Goal: Navigation & Orientation: Find specific page/section

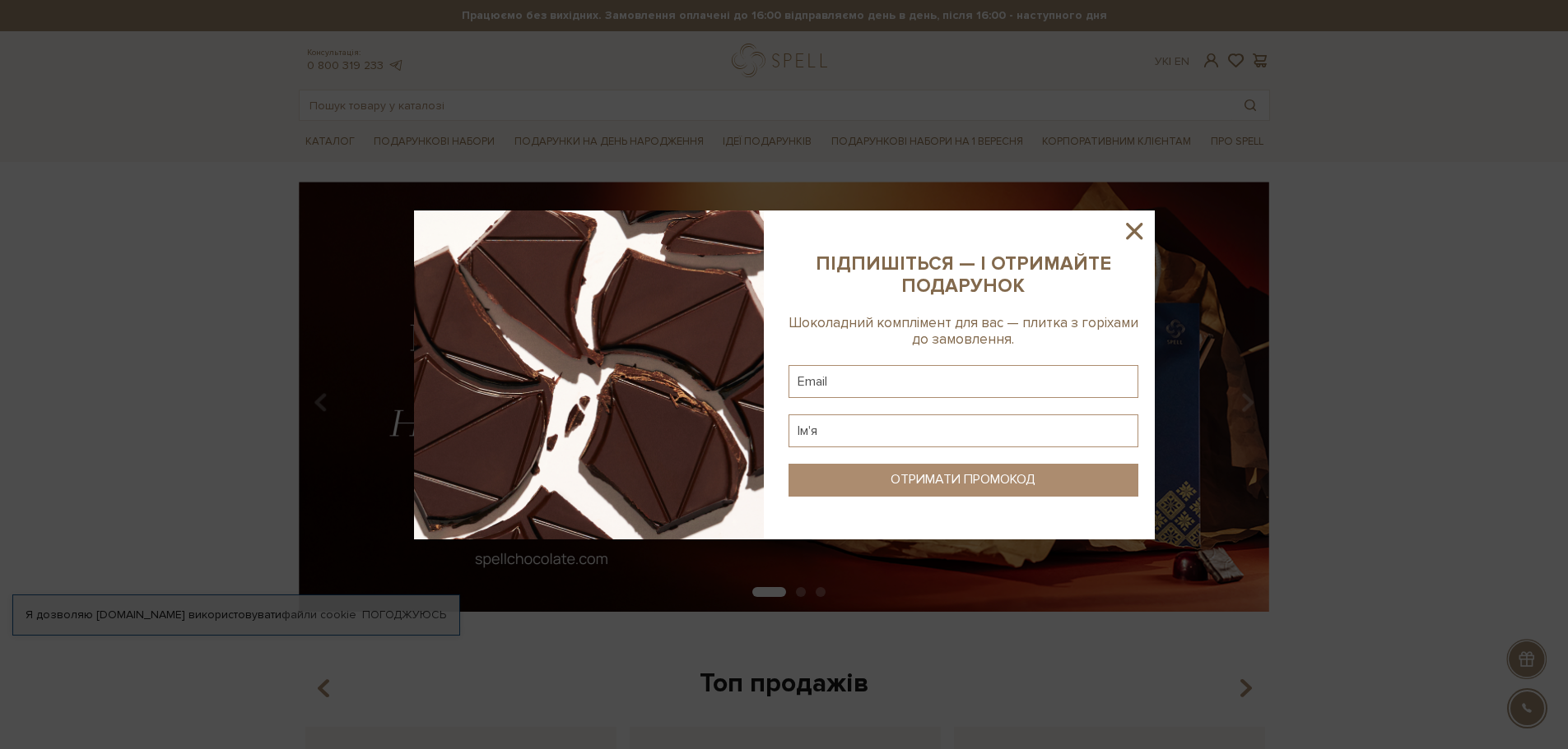
click at [1129, 235] on icon at bounding box center [1134, 231] width 28 height 28
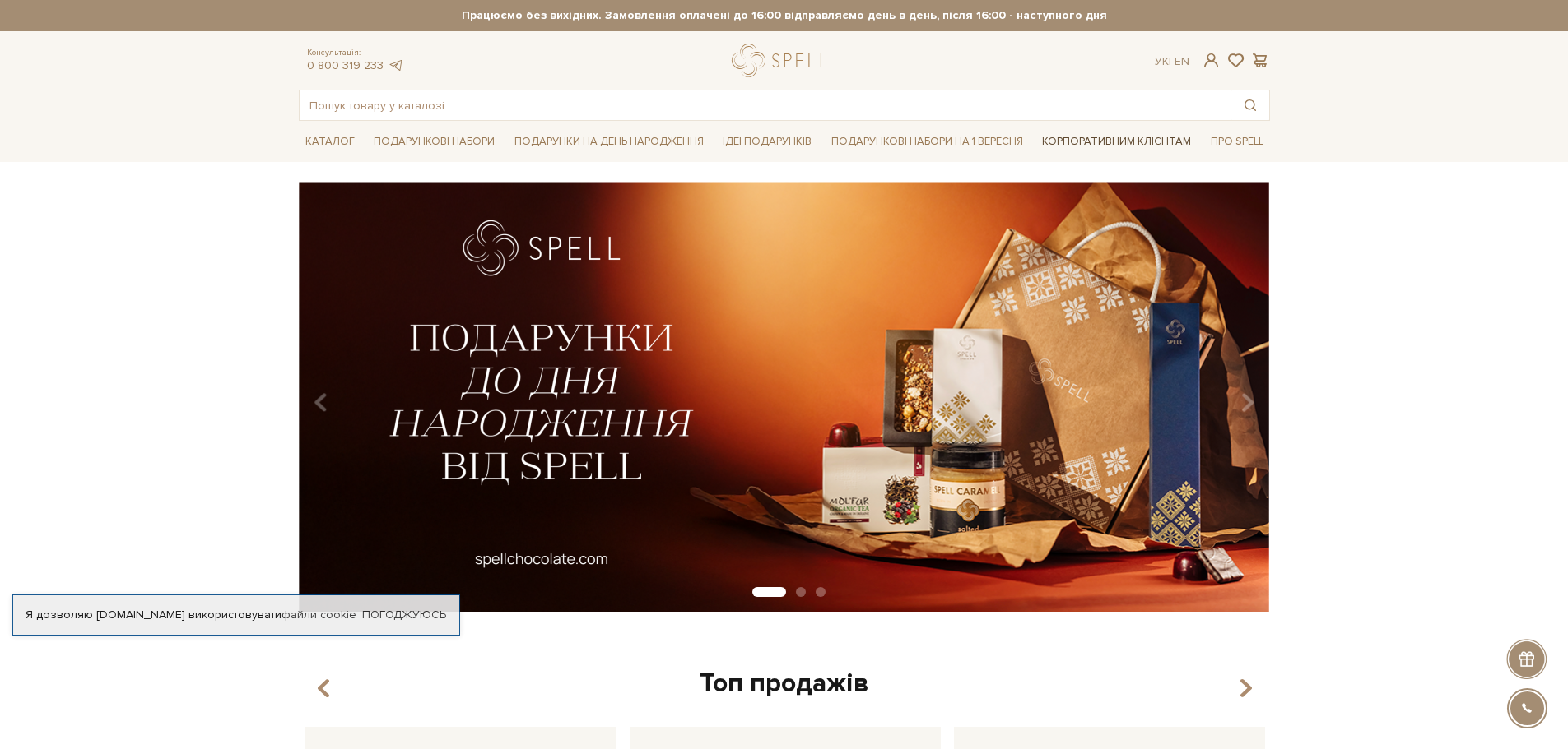
click at [1166, 141] on link "Корпоративним клієнтам" at bounding box center [1116, 141] width 162 height 28
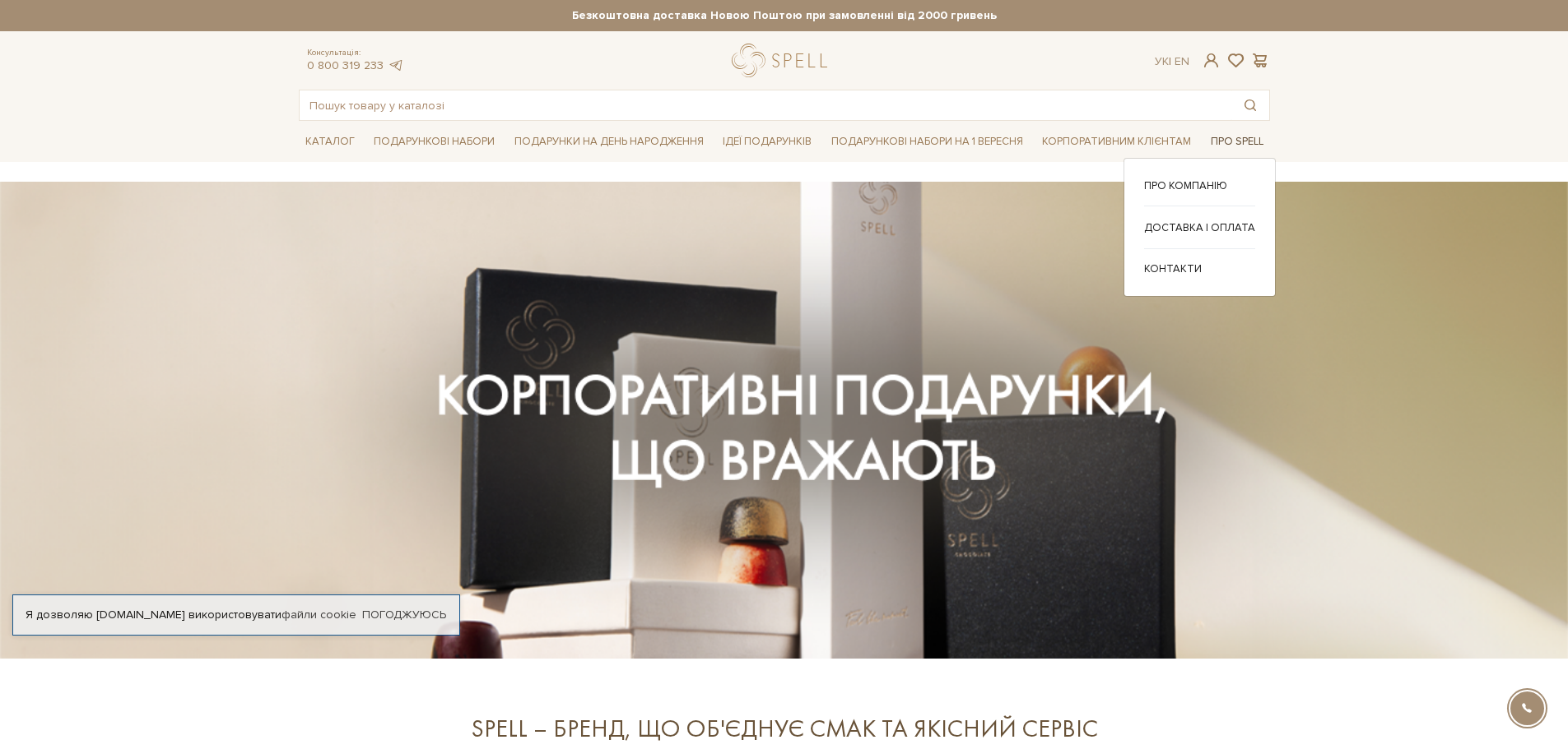
click at [1215, 136] on link "Про Spell" at bounding box center [1236, 141] width 66 height 25
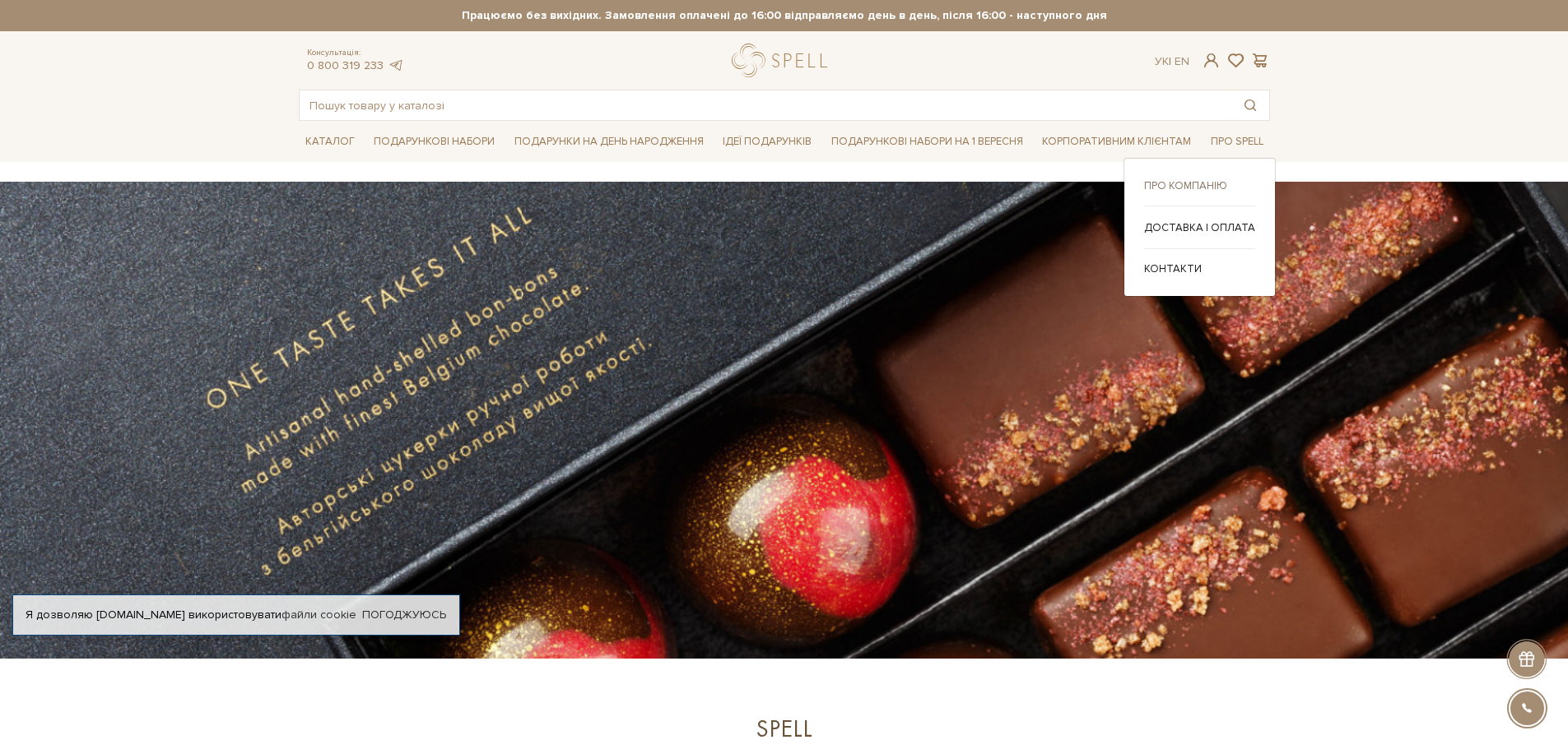
click at [1180, 182] on link "Про компанію" at bounding box center [1199, 185] width 111 height 15
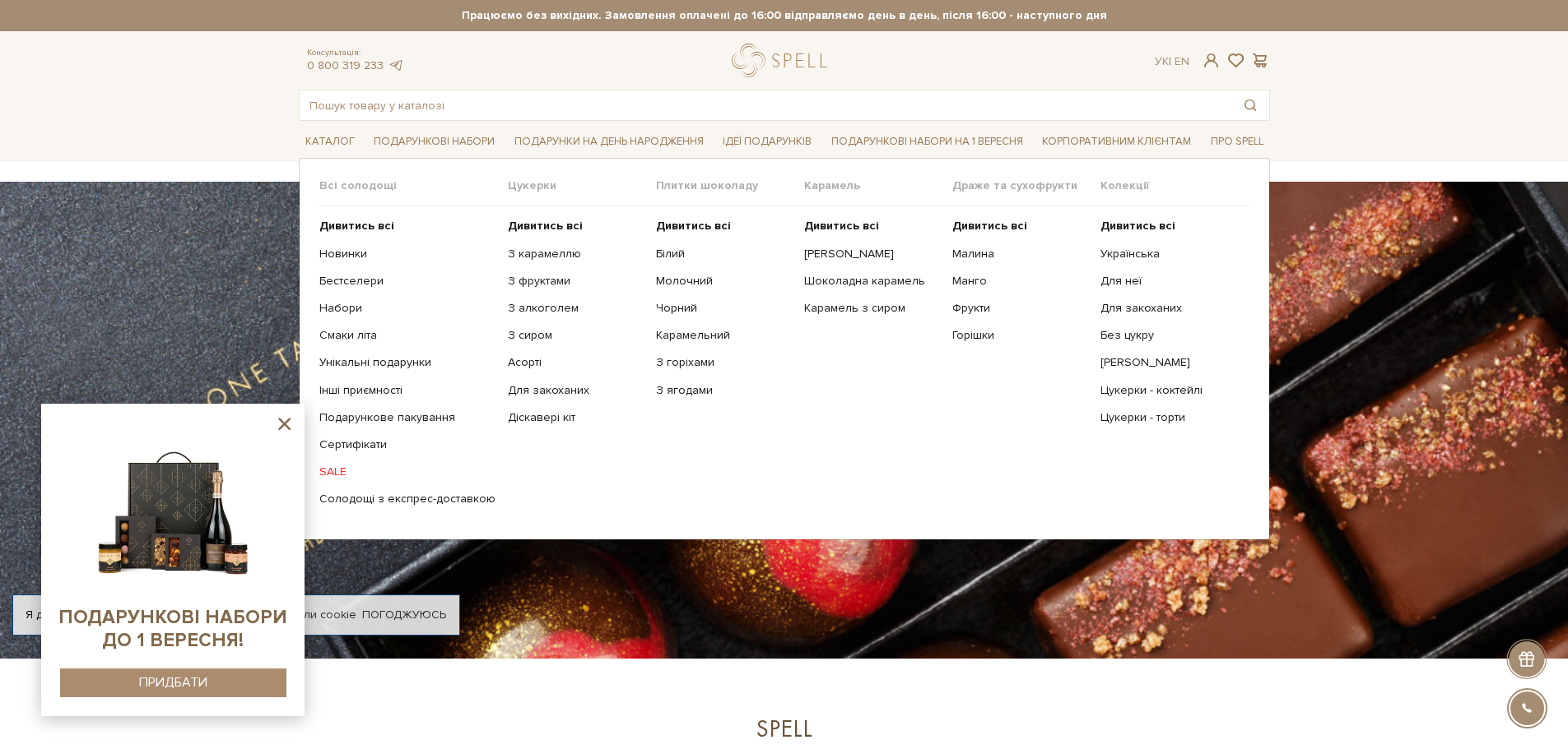
click at [342, 472] on link "SALE" at bounding box center [408, 471] width 176 height 15
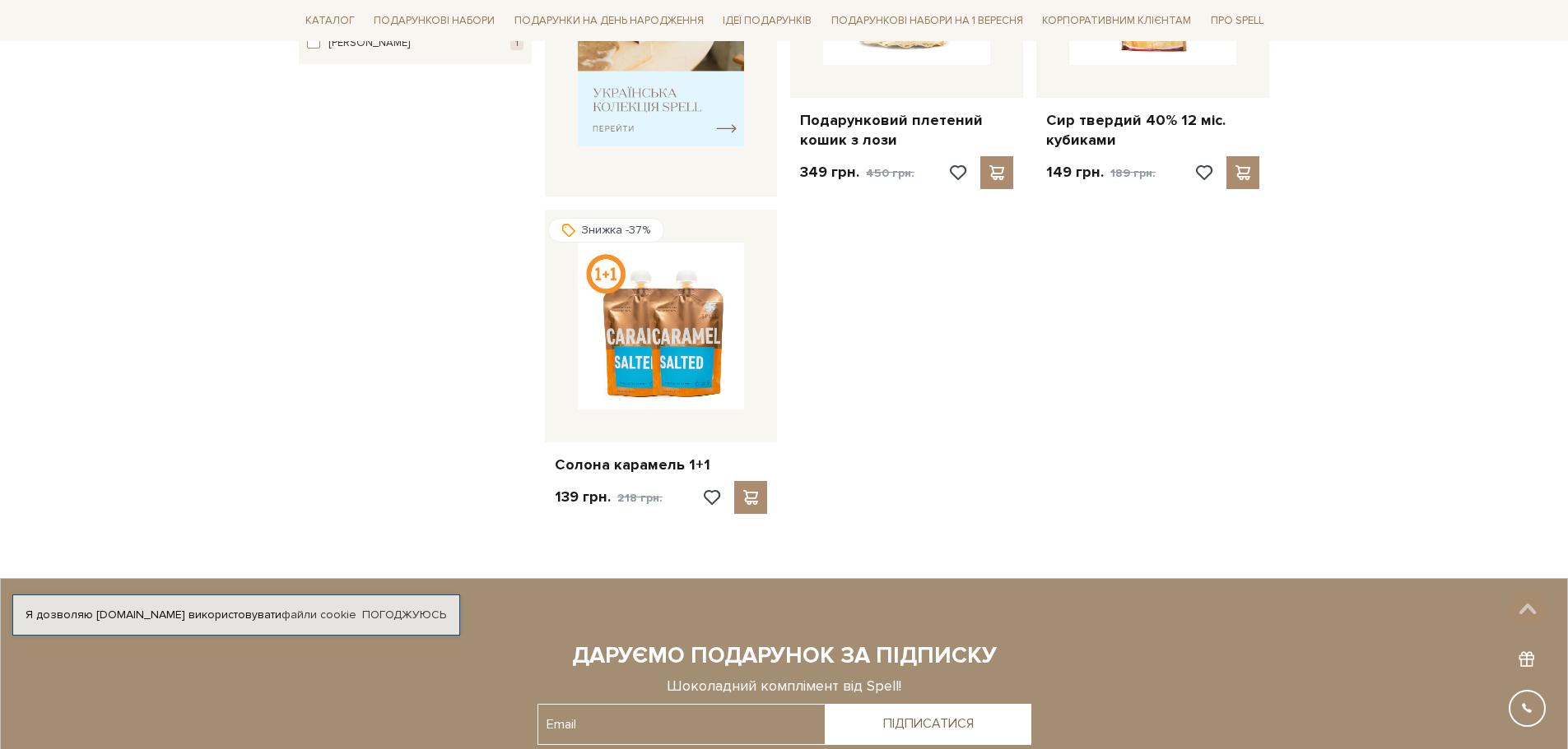
scroll to position [822, 0]
